Goal: Task Accomplishment & Management: Complete application form

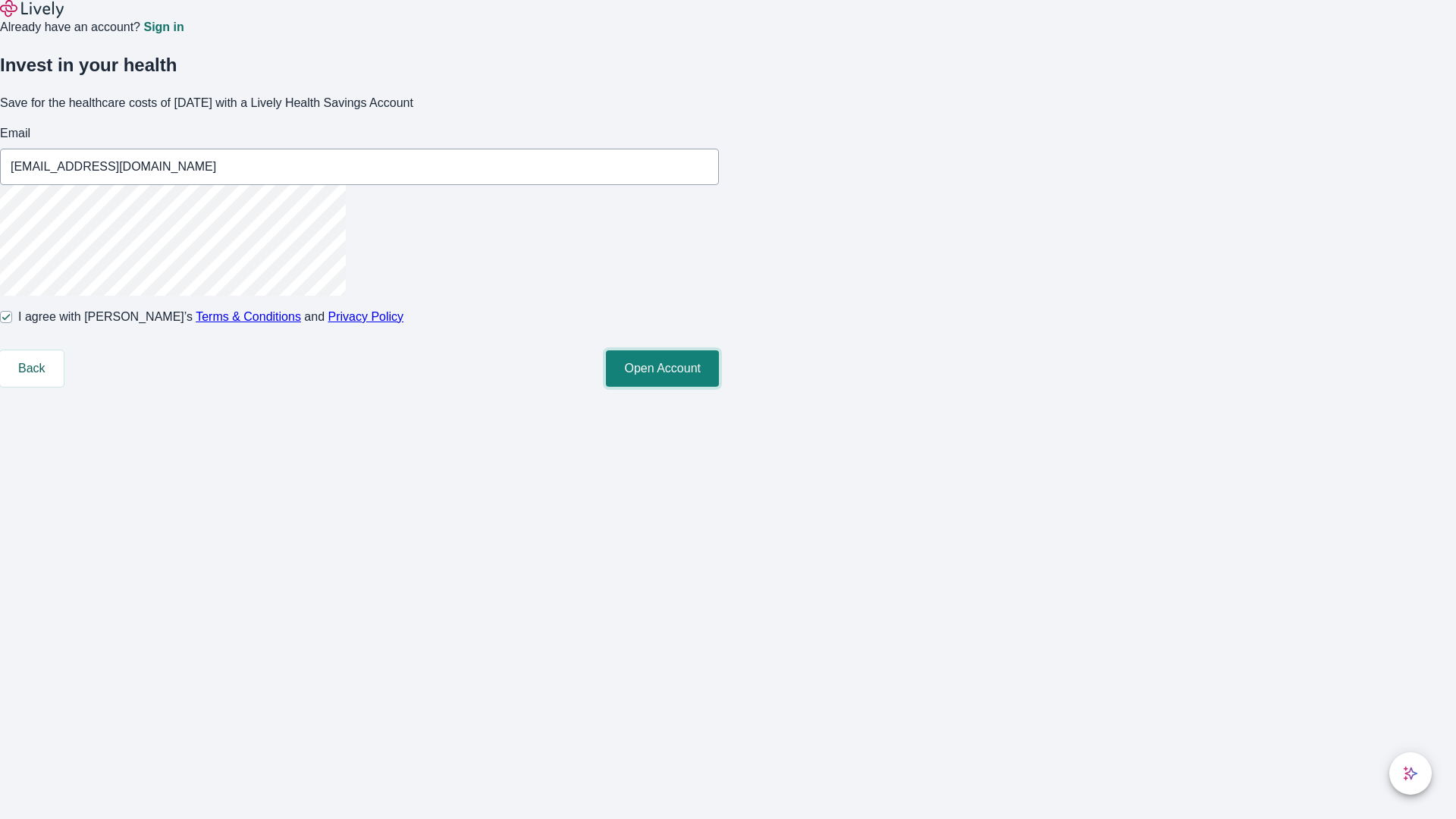
click at [718, 387] on button "Open Account" at bounding box center [662, 369] width 113 height 37
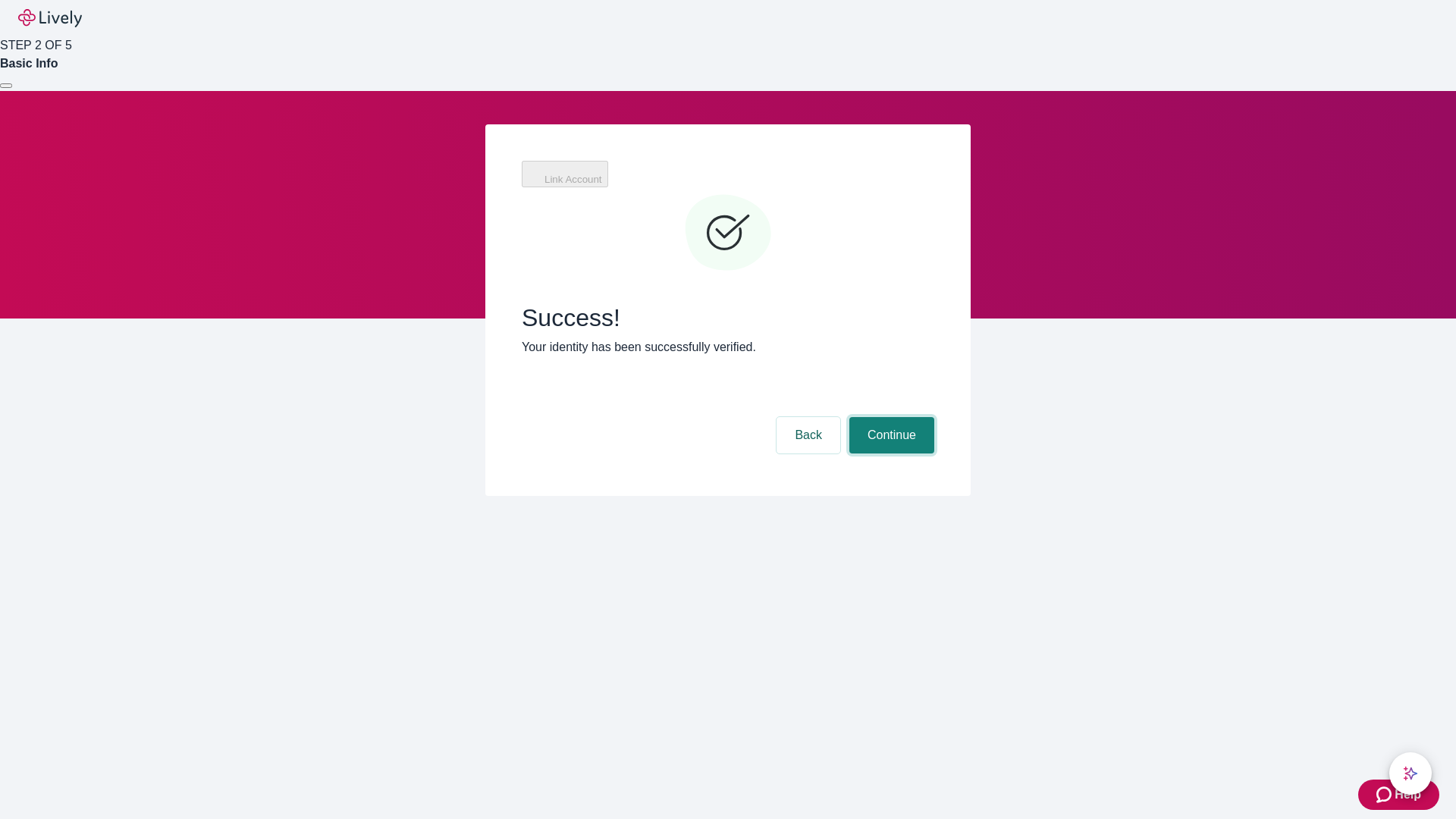
click at [889, 417] on button "Continue" at bounding box center [891, 436] width 85 height 37
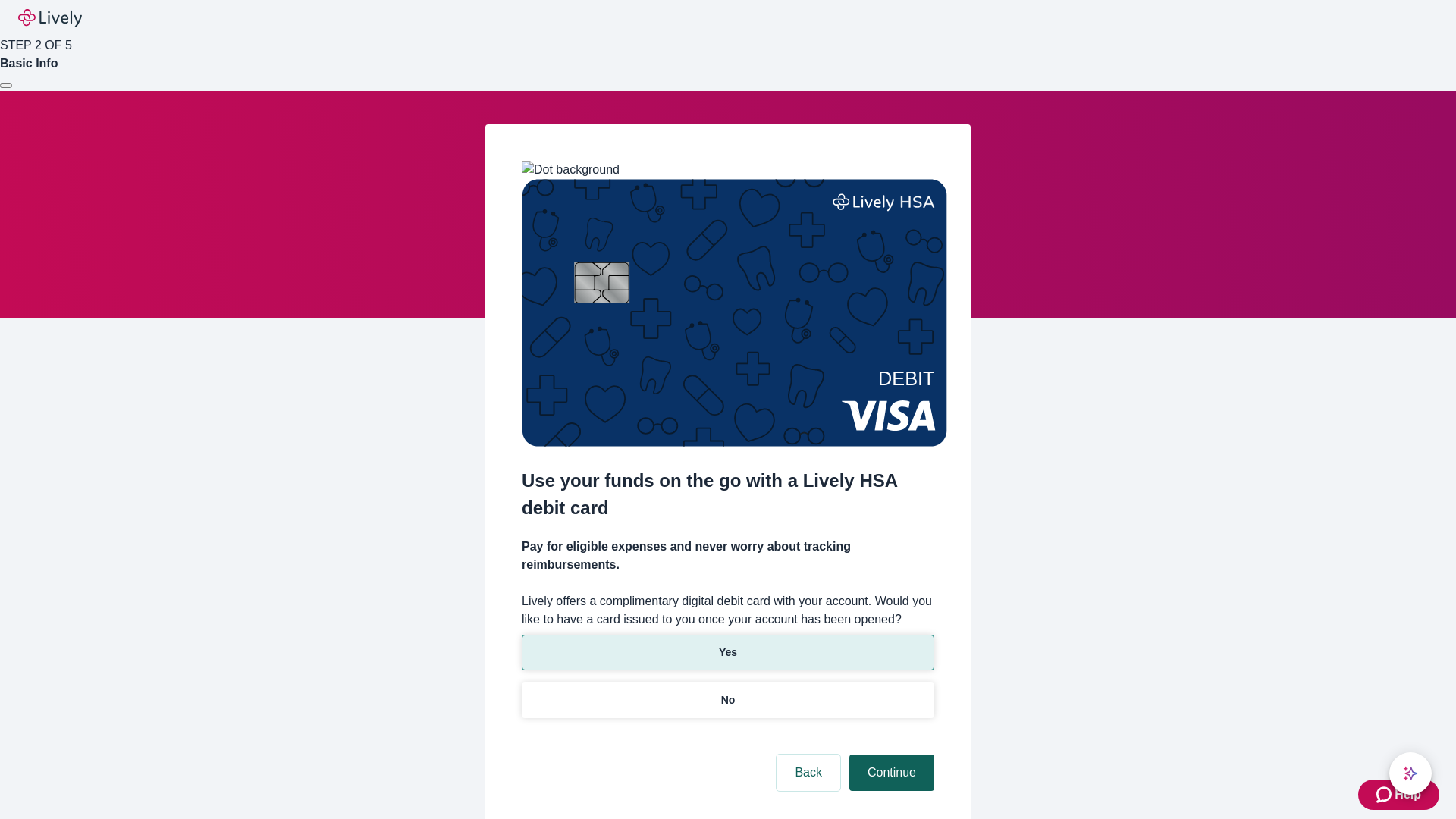
click at [727, 645] on p "Yes" at bounding box center [727, 653] width 18 height 16
click at [889, 755] on button "Continue" at bounding box center [891, 773] width 85 height 37
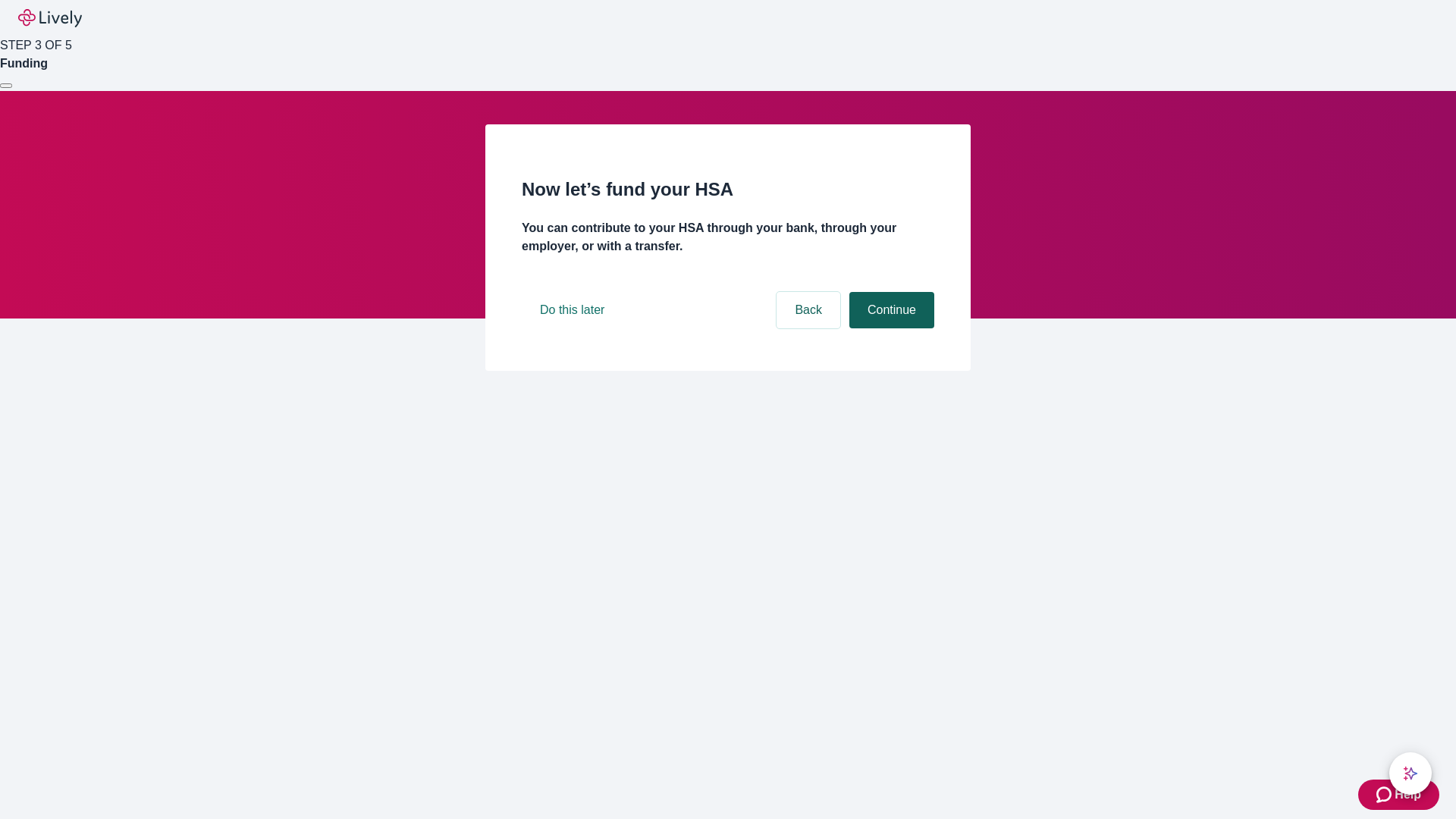
click at [889, 328] on button "Continue" at bounding box center [891, 310] width 85 height 37
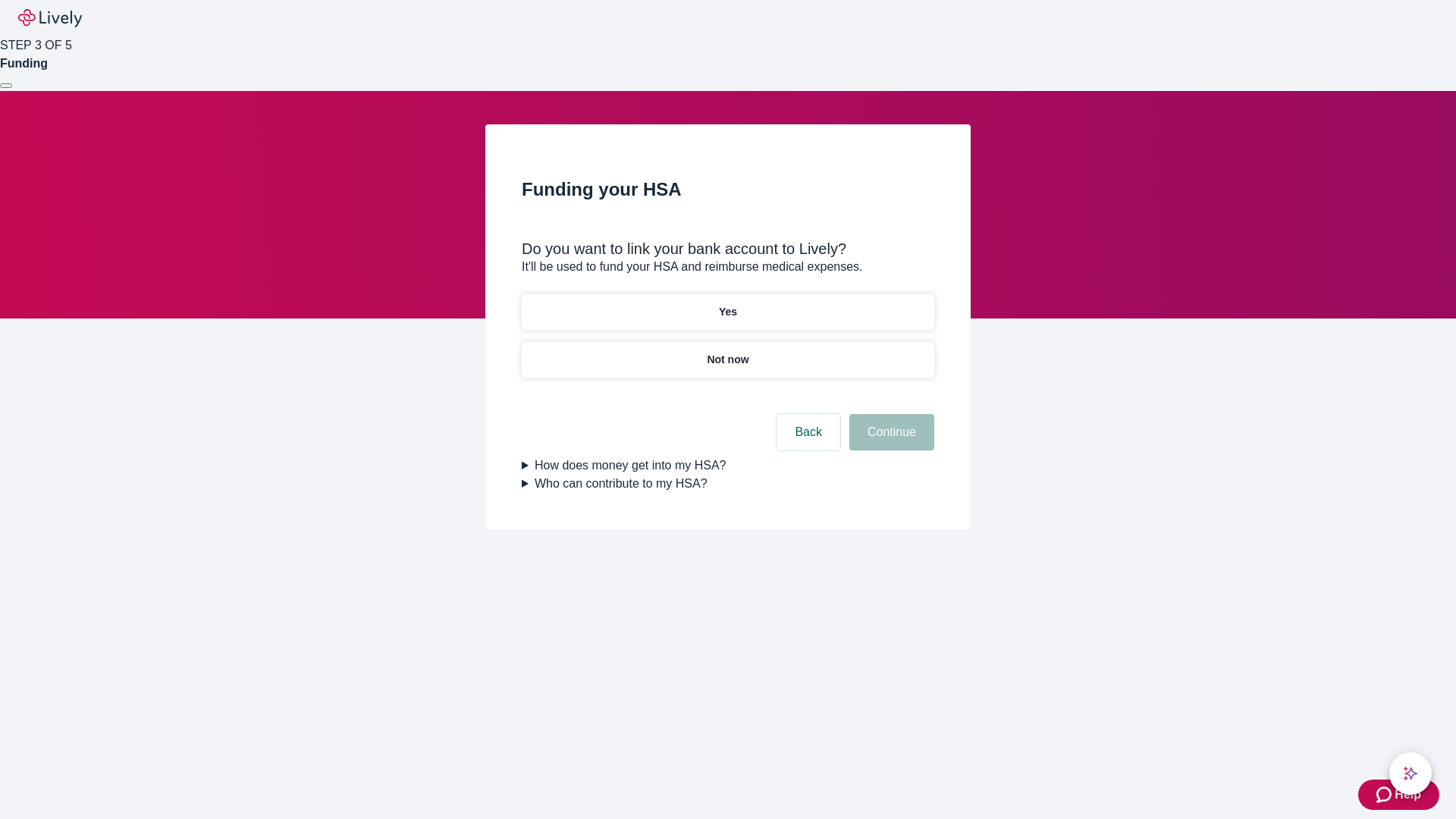
click at [727, 305] on p "Yes" at bounding box center [727, 312] width 18 height 16
click at [889, 414] on button "Continue" at bounding box center [891, 433] width 85 height 37
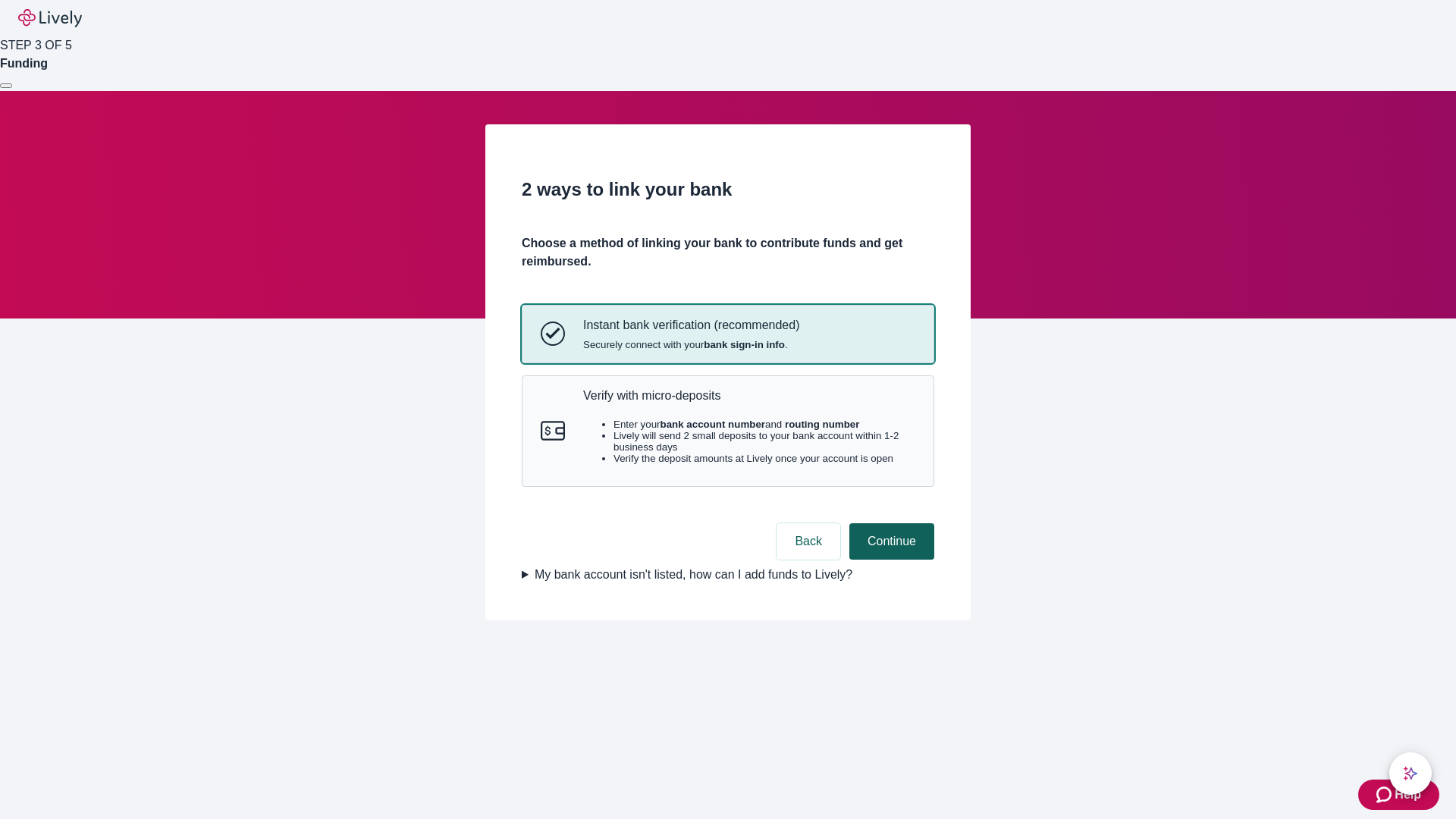
click at [749, 403] on p "Verify with micro-deposits" at bounding box center [749, 395] width 332 height 14
click at [889, 560] on button "Continue" at bounding box center [891, 541] width 85 height 37
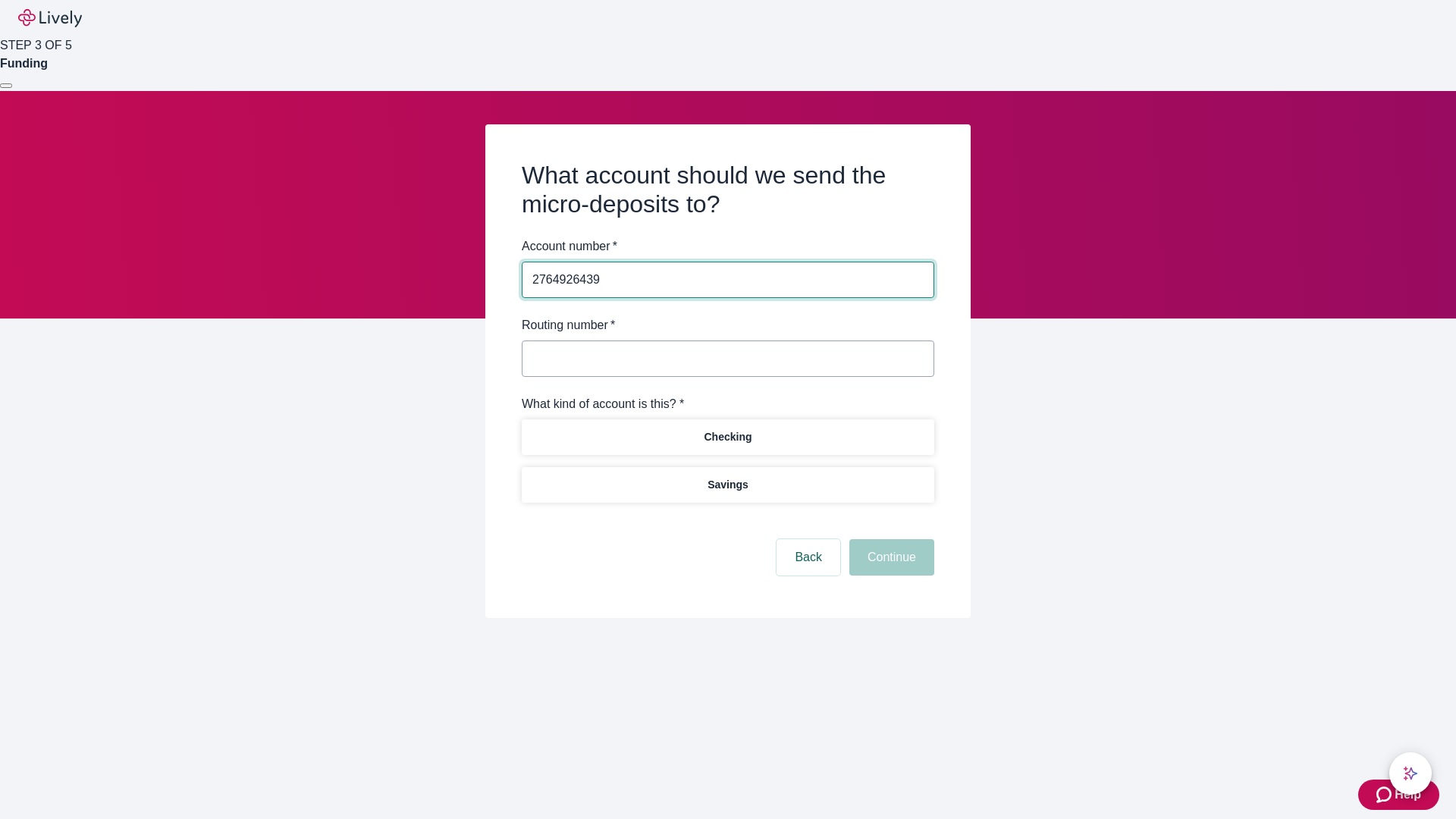
type input "2764926439"
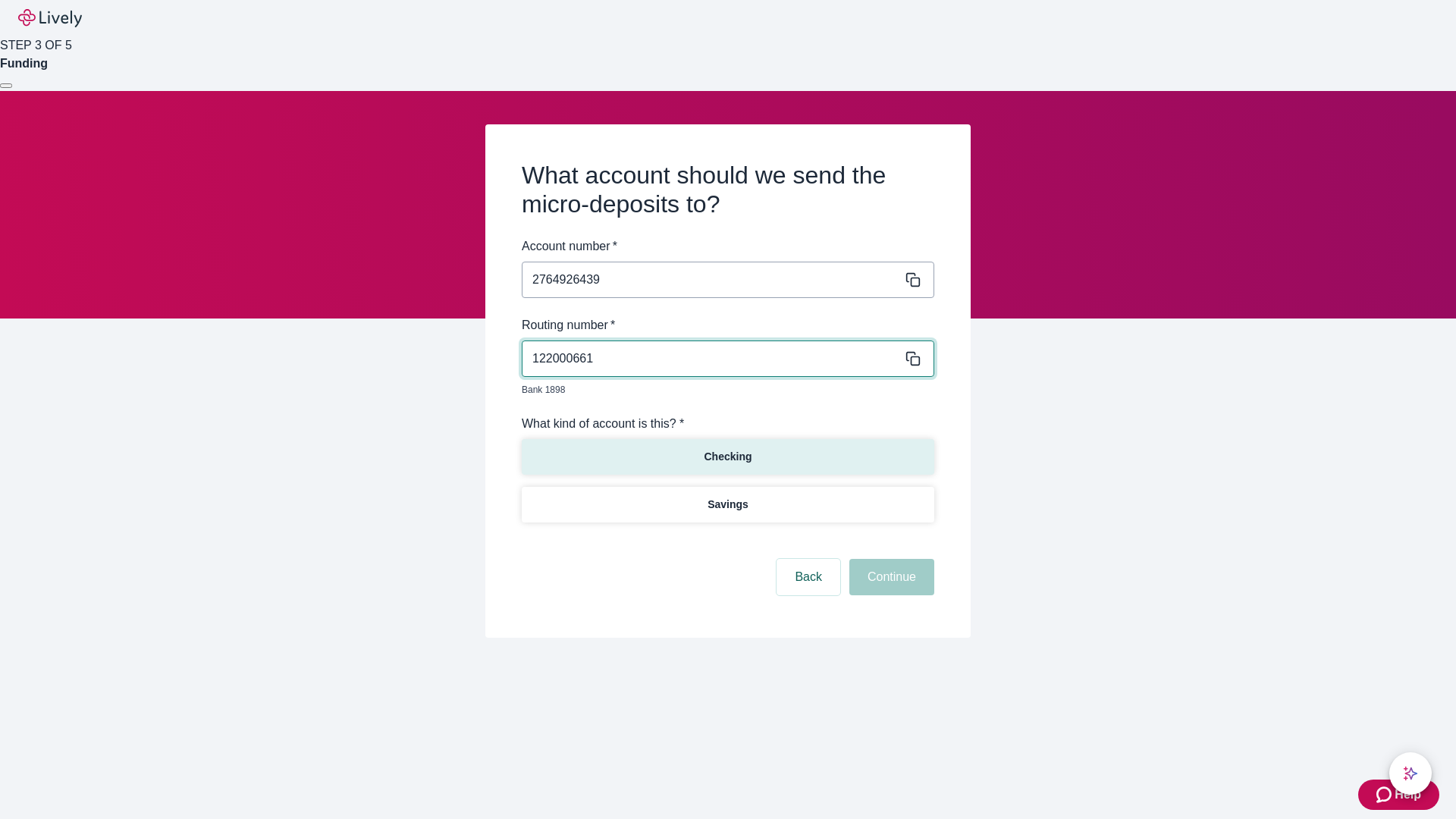
type input "122000661"
click at [727, 449] on p "Checking" at bounding box center [727, 457] width 48 height 16
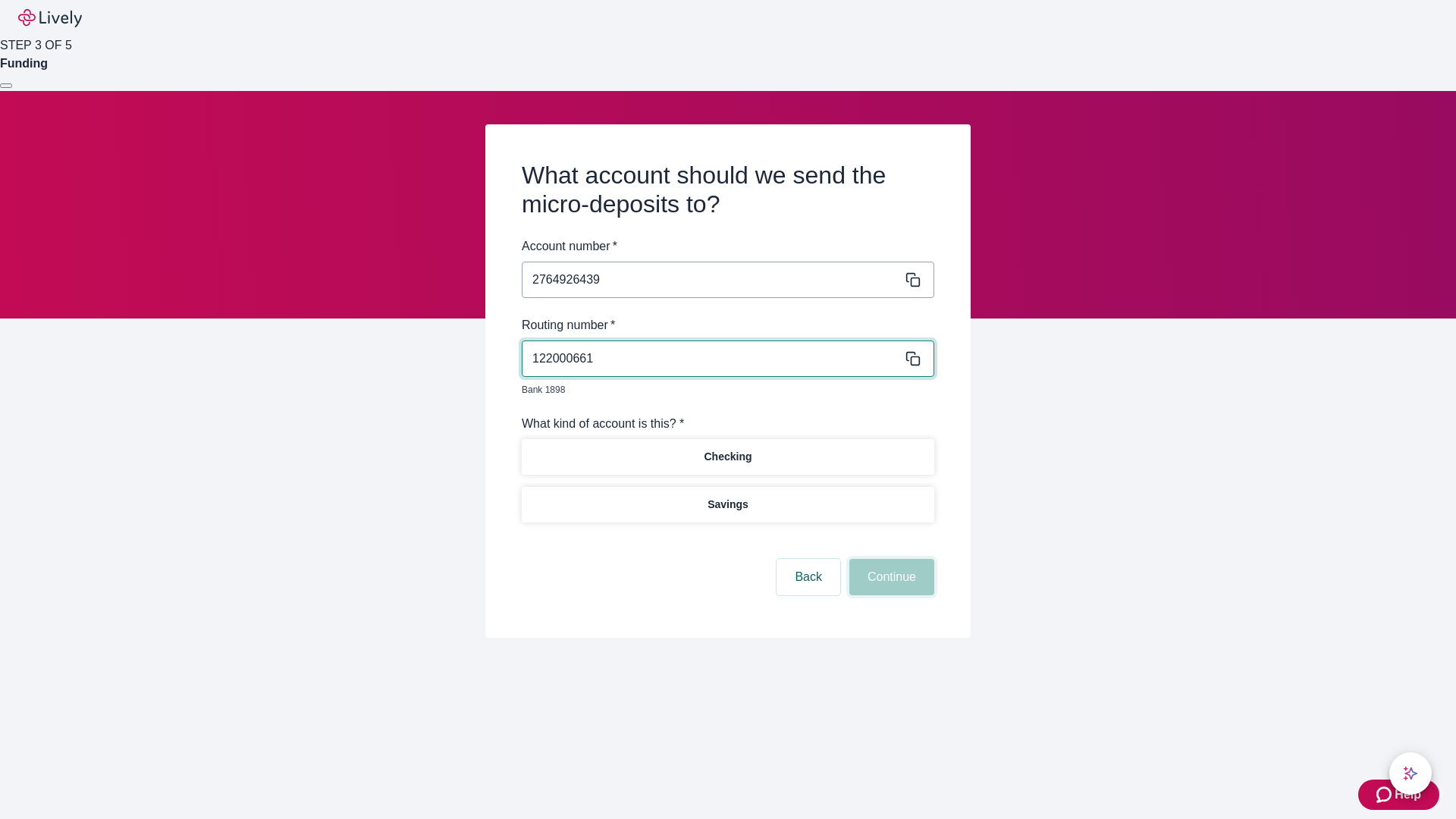
click at [889, 560] on button "Continue" at bounding box center [891, 577] width 85 height 37
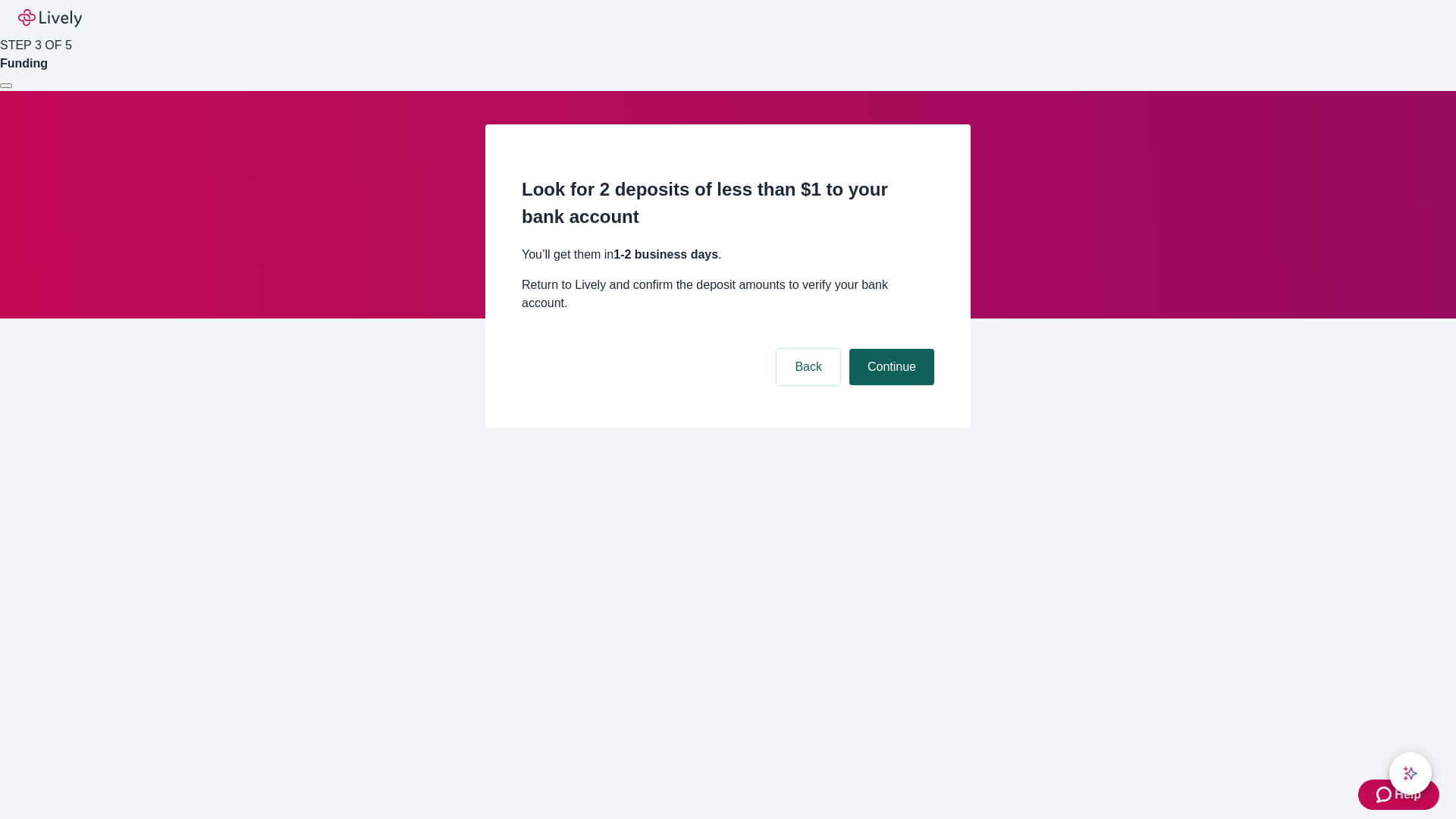
click at [889, 349] on button "Continue" at bounding box center [891, 367] width 85 height 37
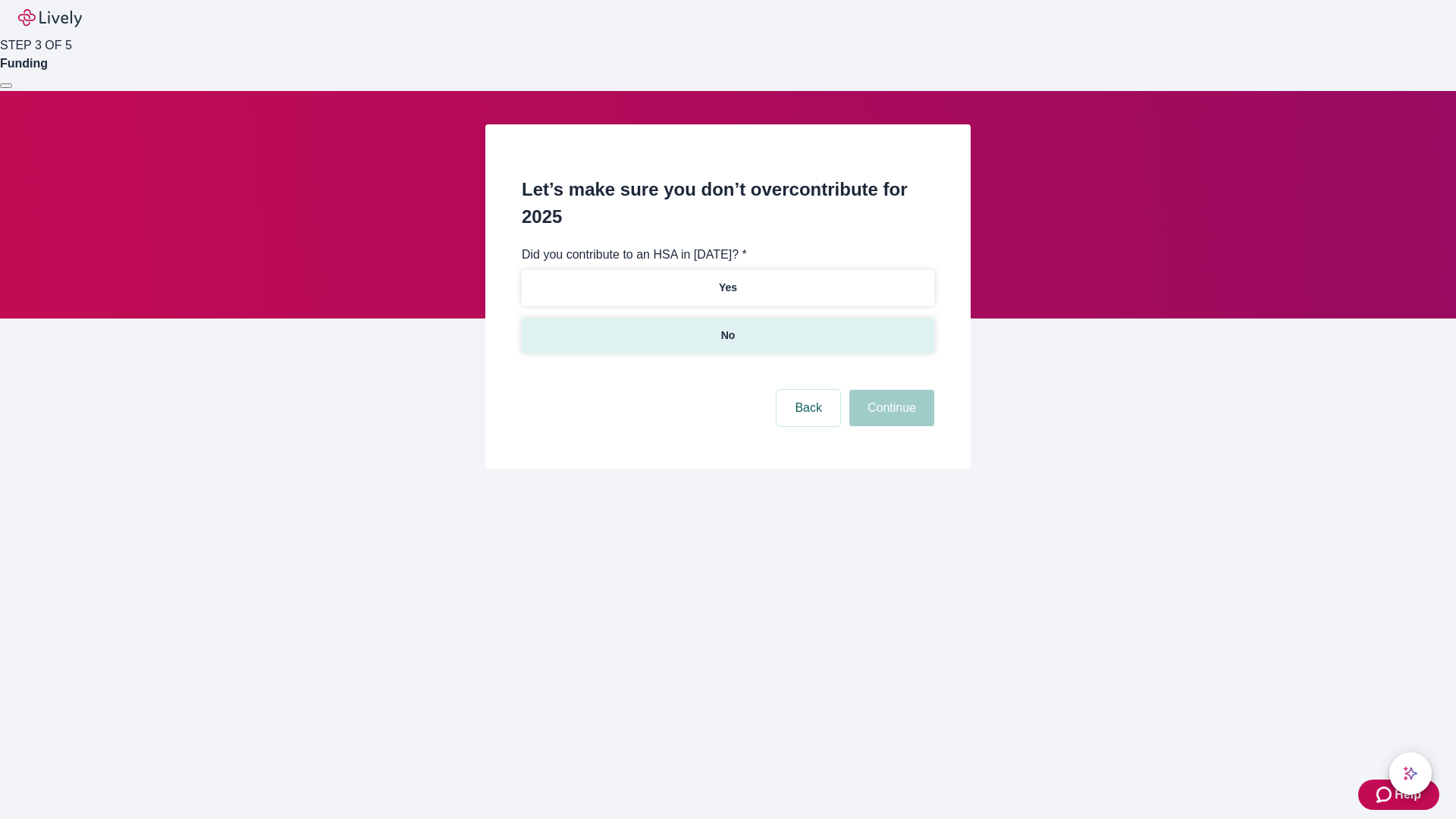
click at [727, 328] on p "No" at bounding box center [728, 336] width 14 height 16
click at [889, 390] on button "Continue" at bounding box center [891, 408] width 85 height 37
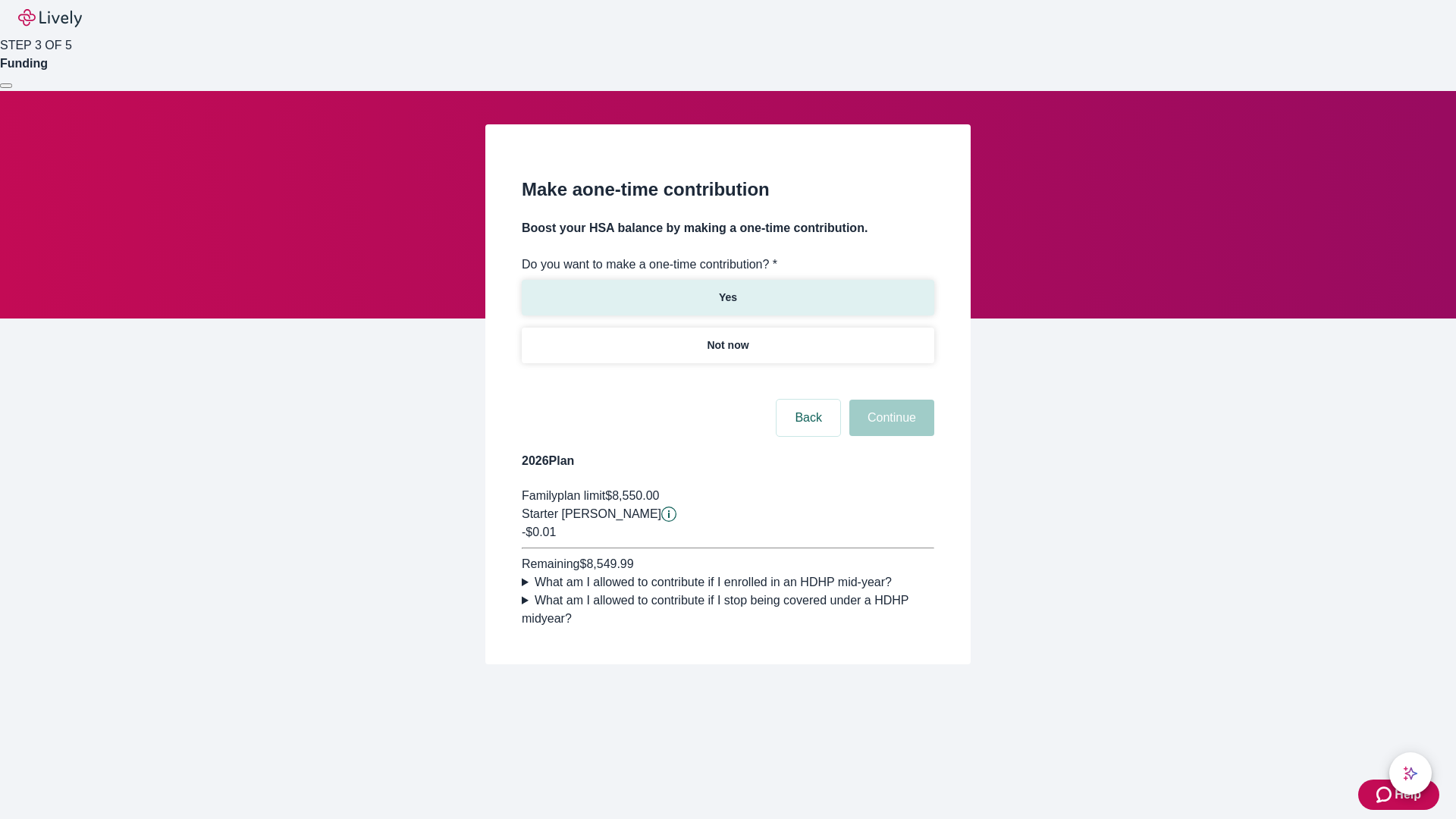
click at [727, 289] on p "Yes" at bounding box center [727, 297] width 18 height 16
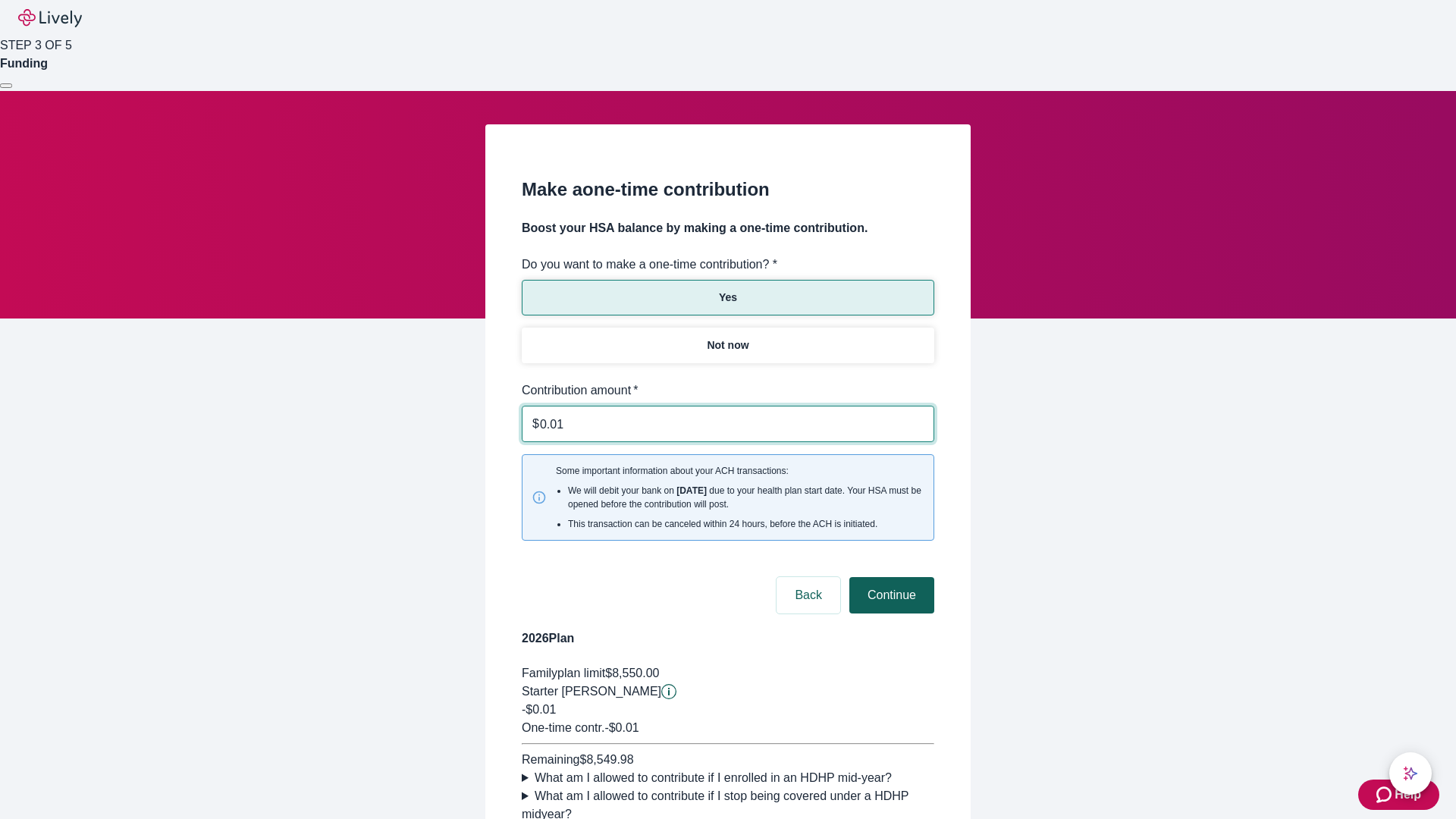
type input "0.01"
click at [889, 577] on button "Continue" at bounding box center [891, 596] width 85 height 37
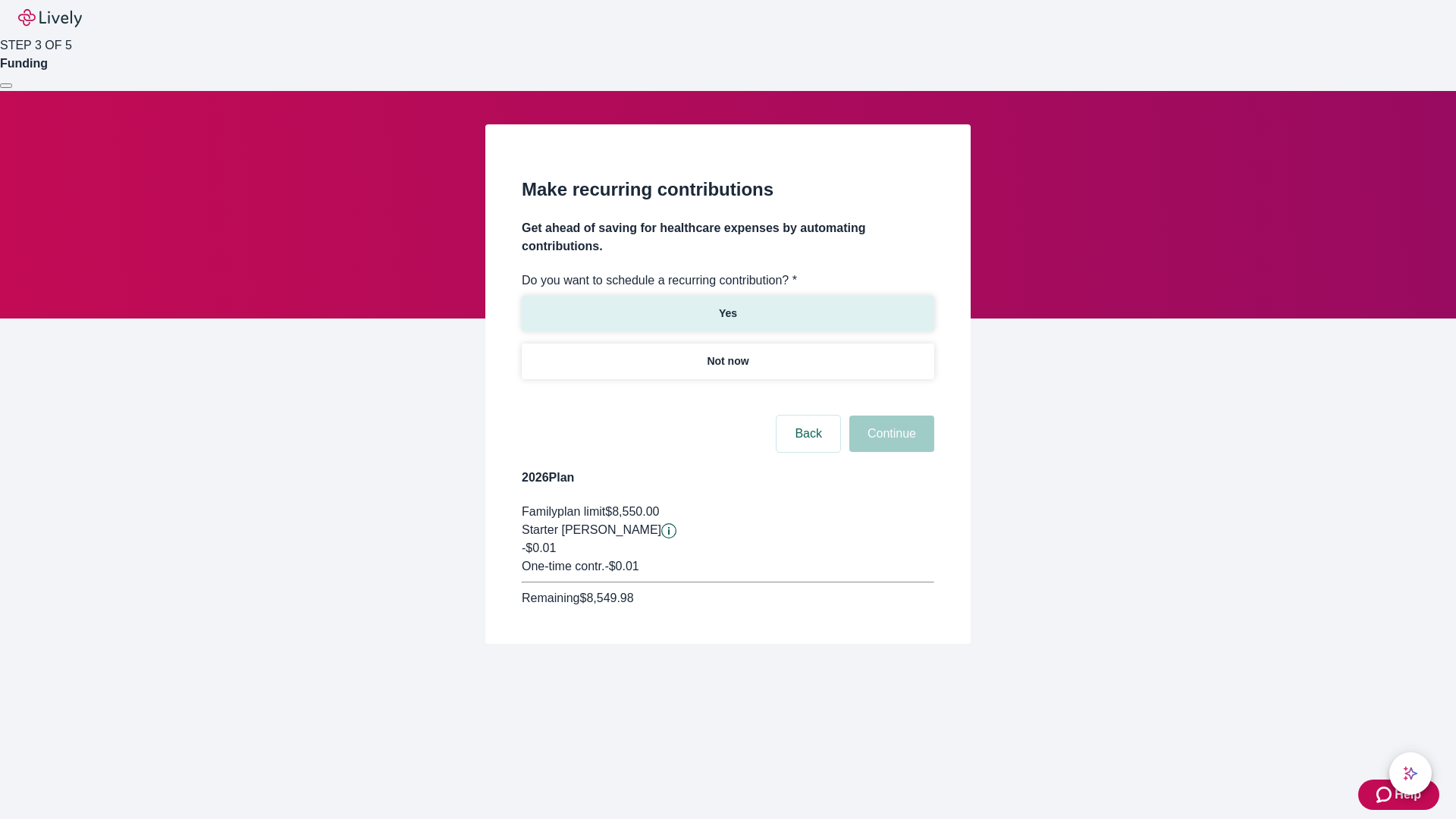
click at [727, 305] on p "Yes" at bounding box center [727, 313] width 18 height 16
click at [727, 398] on body "Help STEP 3 OF 5 Funding Make recurring contributions Get ahead of saving for h…" at bounding box center [728, 359] width 1456 height 717
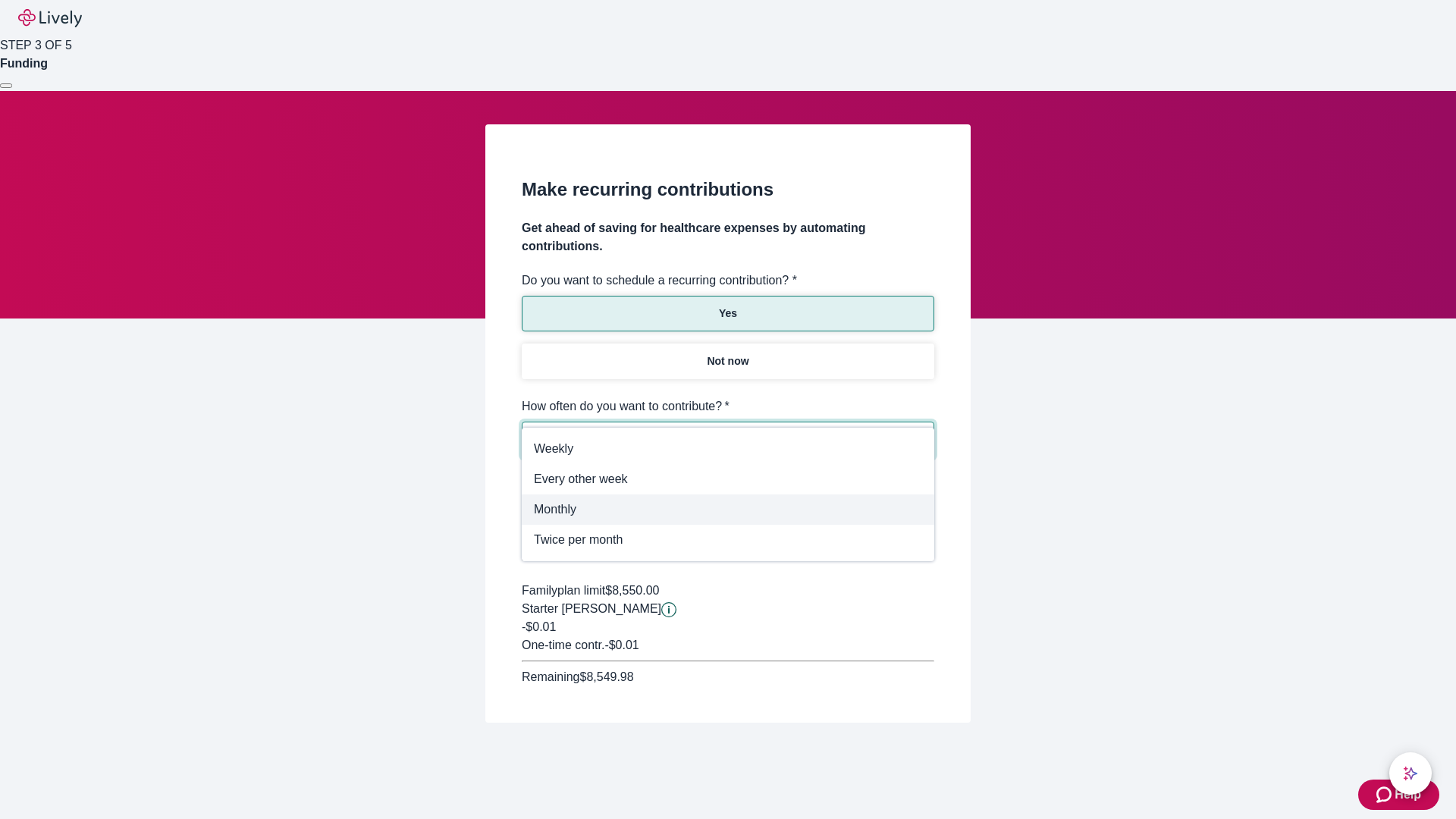
click at [728, 510] on span "Monthly" at bounding box center [728, 510] width 388 height 18
type input "Monthly"
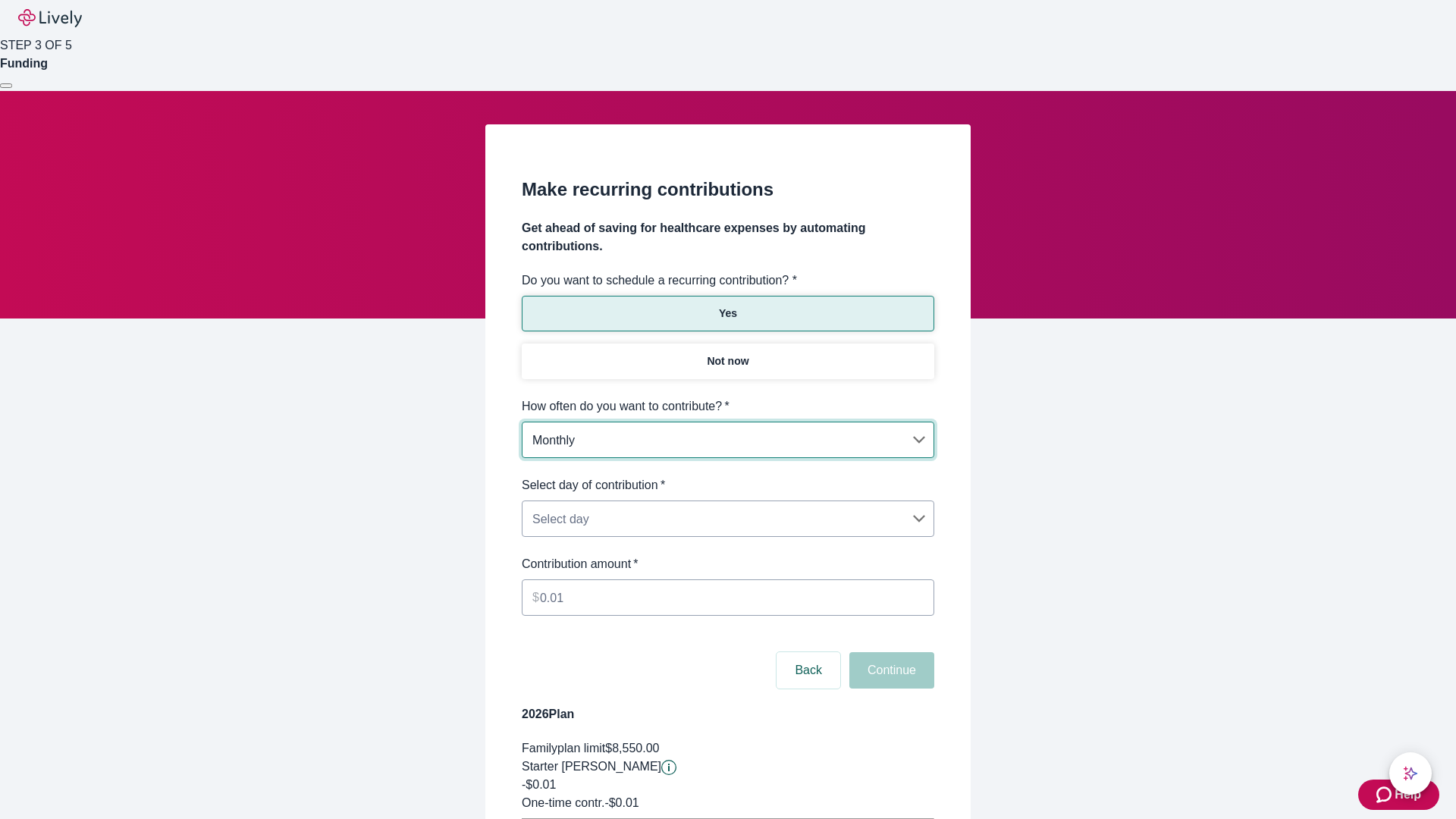
click at [727, 476] on body "Help STEP 3 OF 5 Funding Make recurring contributions Get ahead of saving for h…" at bounding box center [728, 476] width 1456 height 953
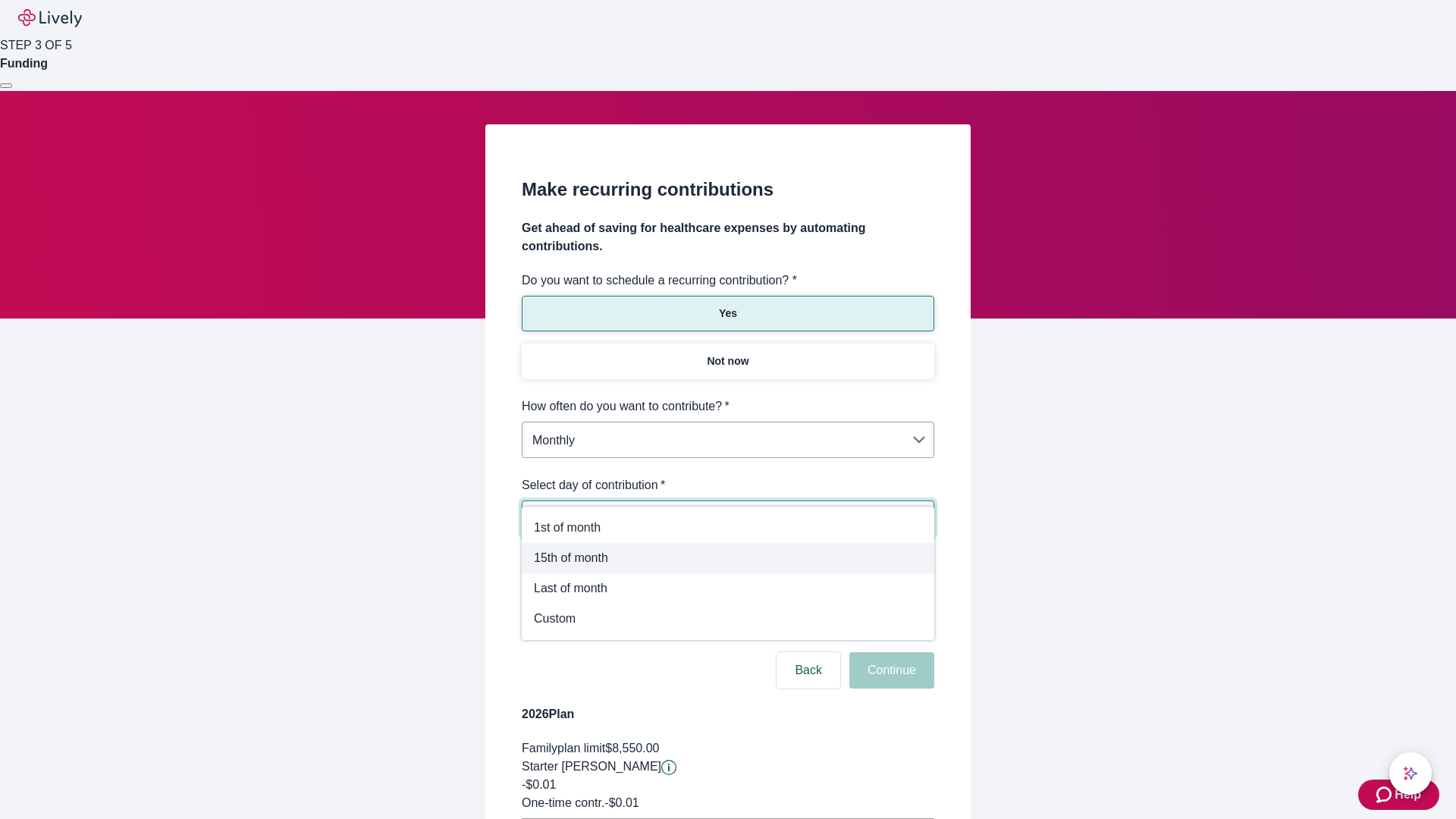
click at [728, 558] on span "15th of month" at bounding box center [728, 558] width 388 height 18
type input "Monthly15th"
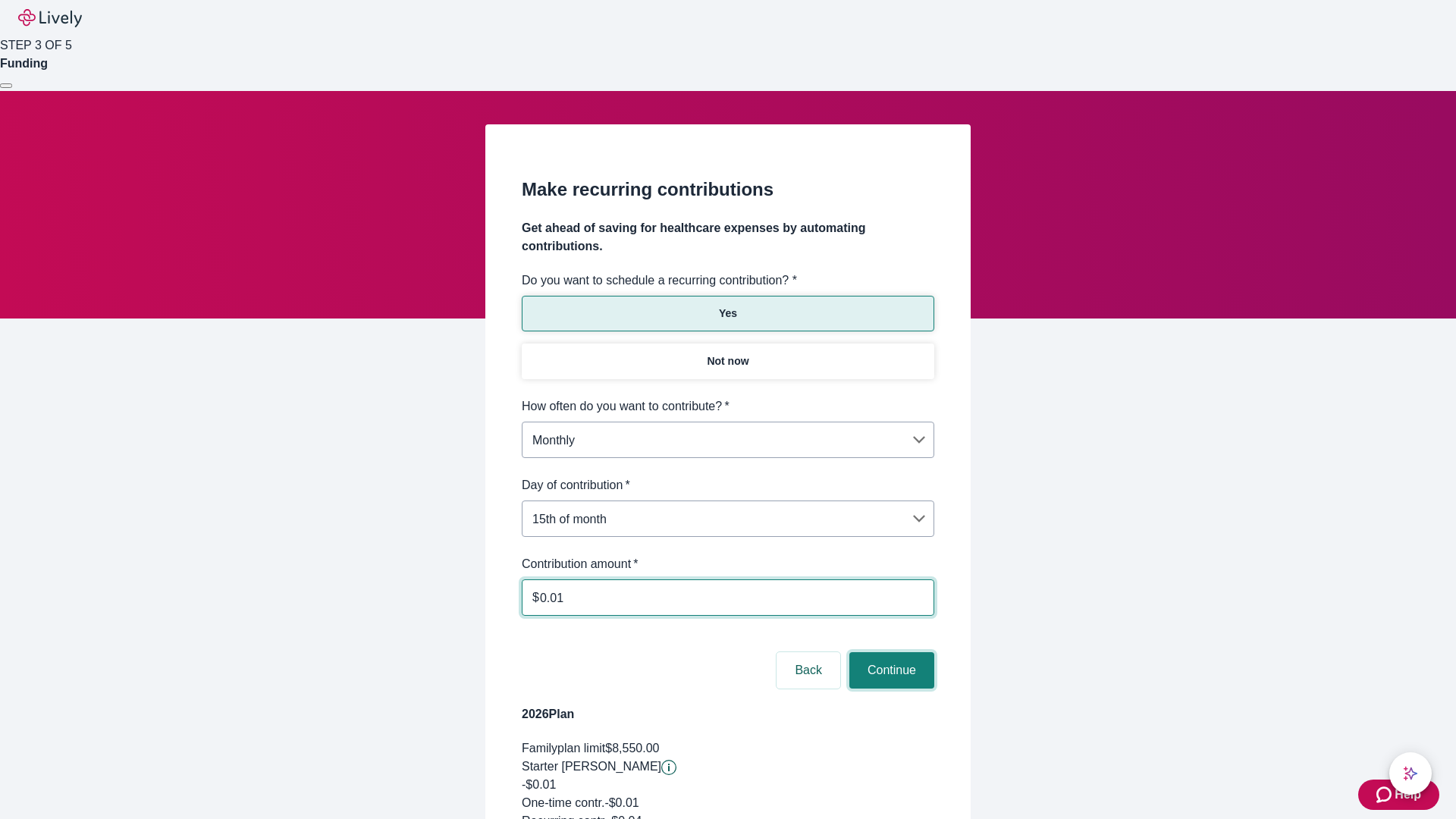
click at [889, 652] on button "Continue" at bounding box center [891, 670] width 85 height 37
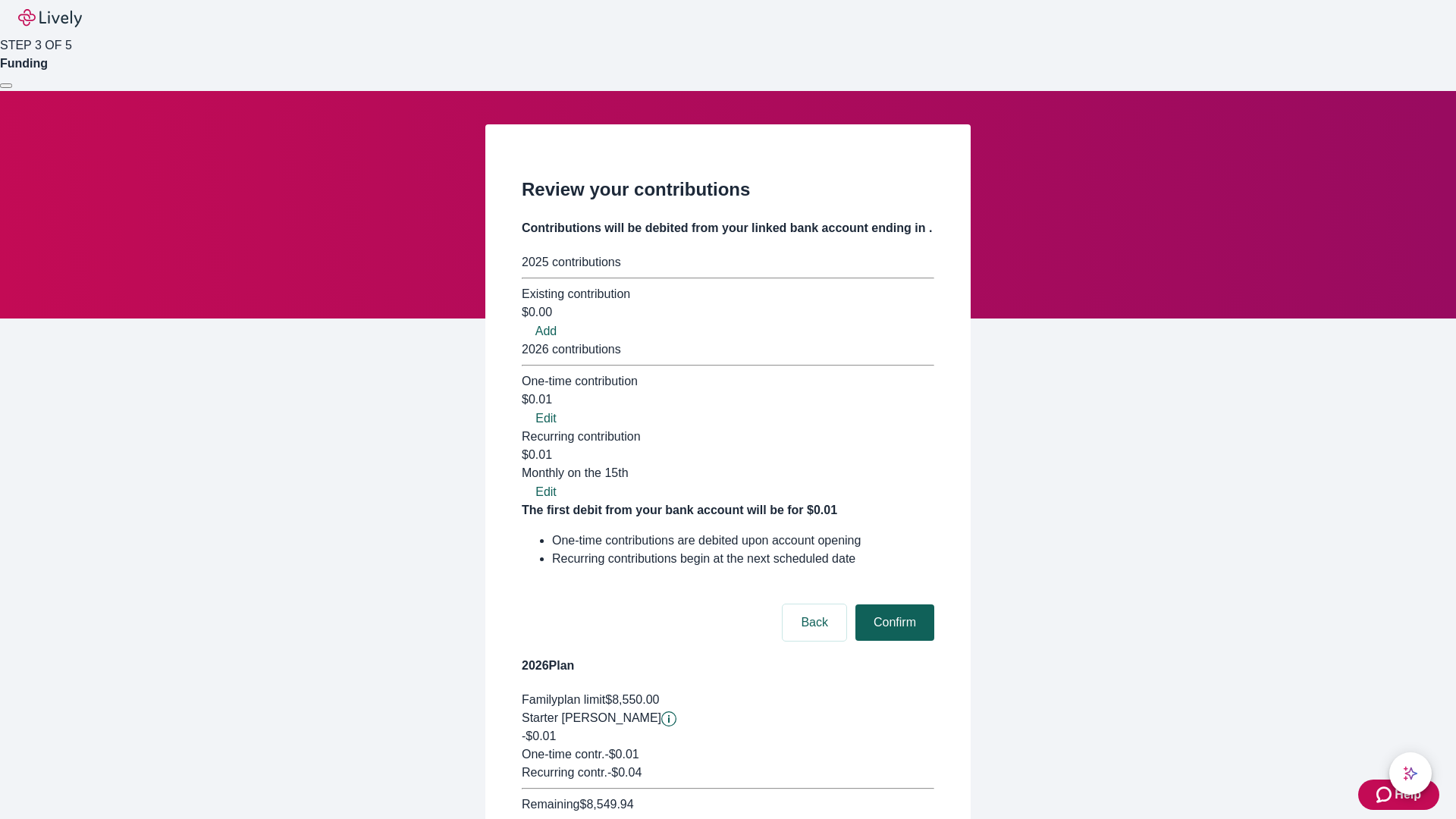
click at [893, 604] on button "Confirm" at bounding box center [894, 623] width 79 height 37
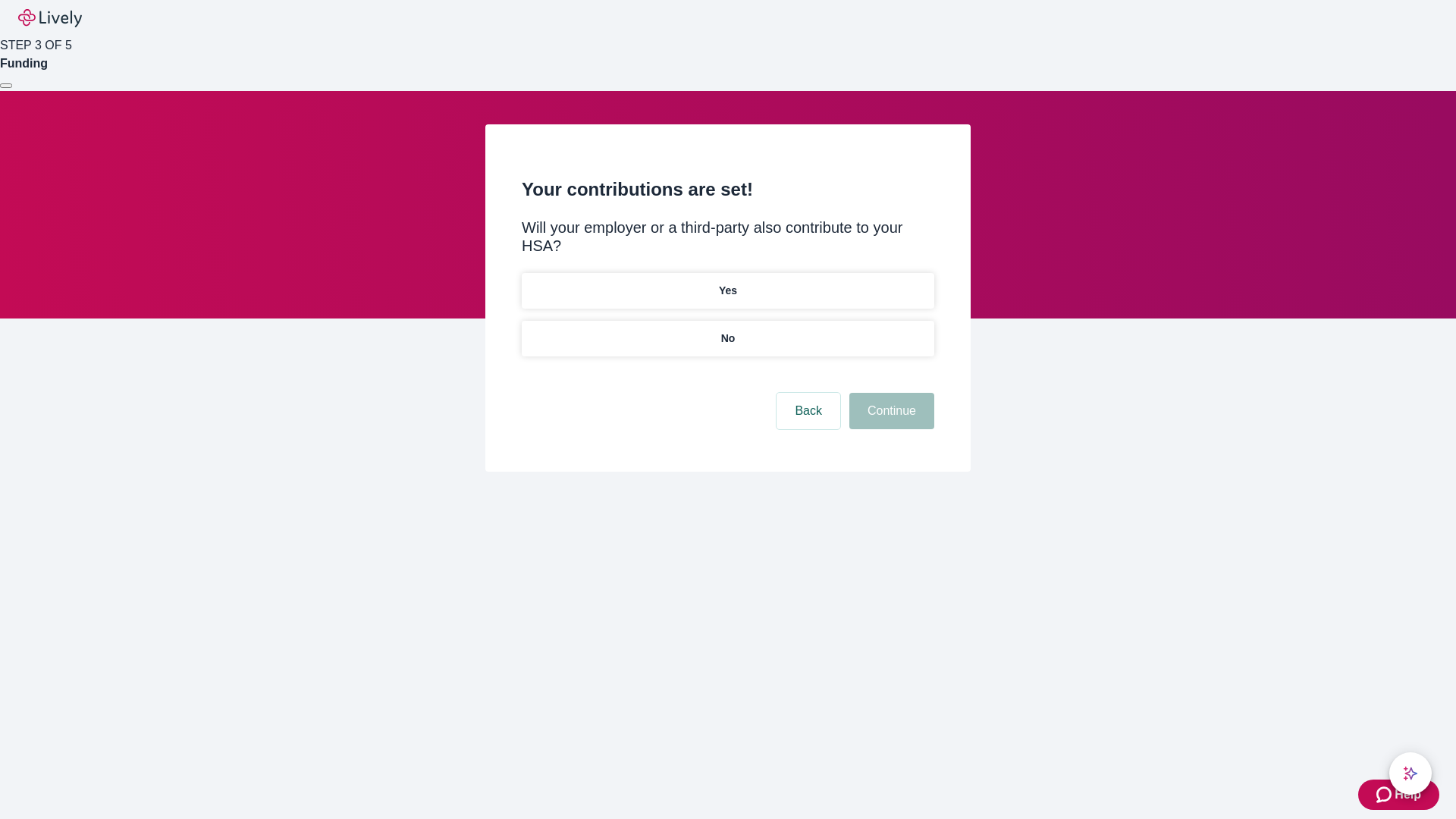
click at [727, 283] on p "Yes" at bounding box center [727, 291] width 18 height 16
click at [889, 393] on button "Continue" at bounding box center [891, 411] width 85 height 37
